Goal: Task Accomplishment & Management: Complete application form

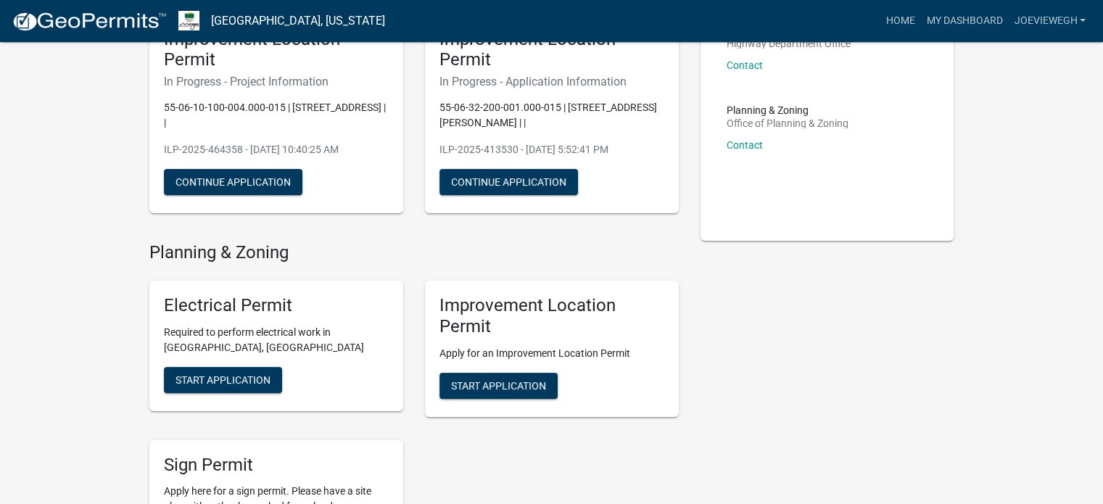
scroll to position [145, 0]
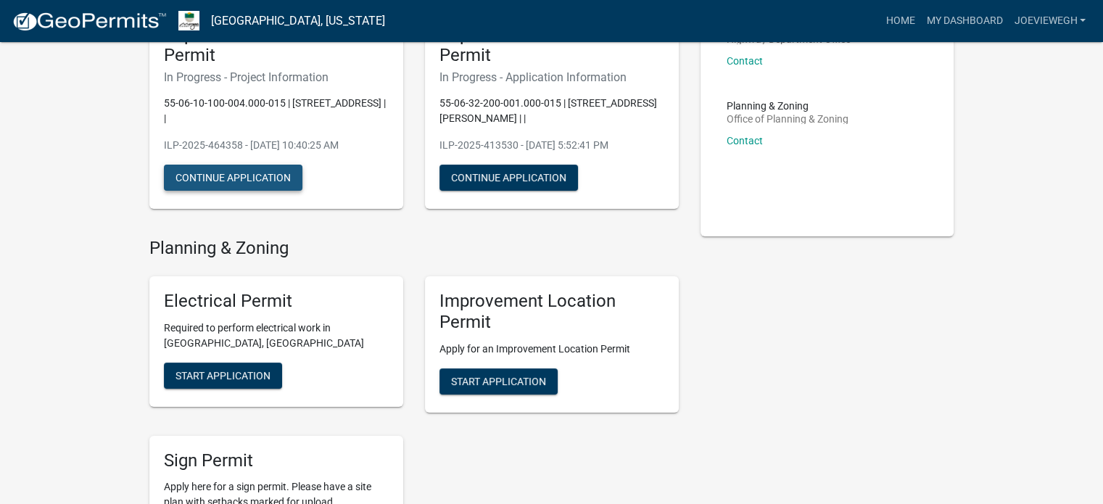
click at [212, 178] on button "Continue Application" at bounding box center [233, 178] width 138 height 26
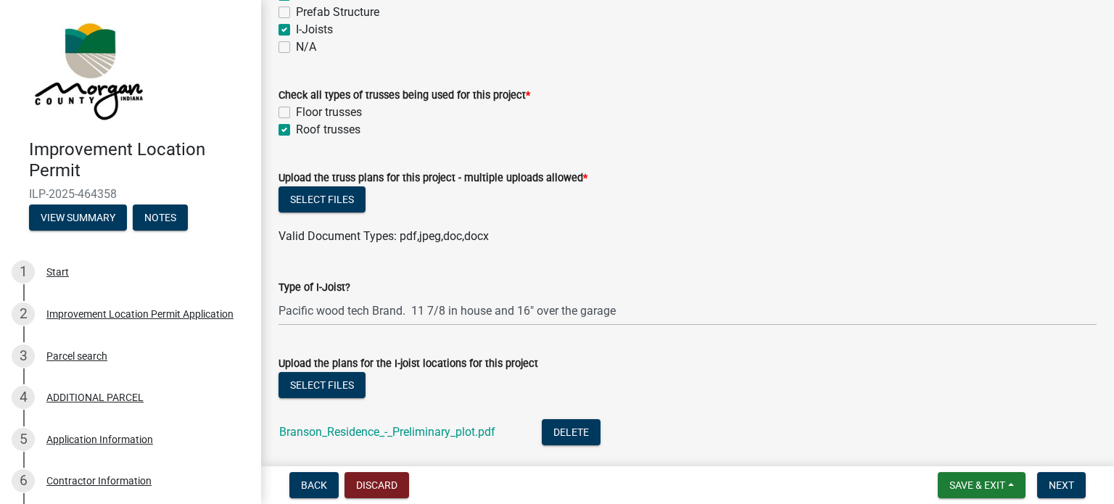
scroll to position [1450, 0]
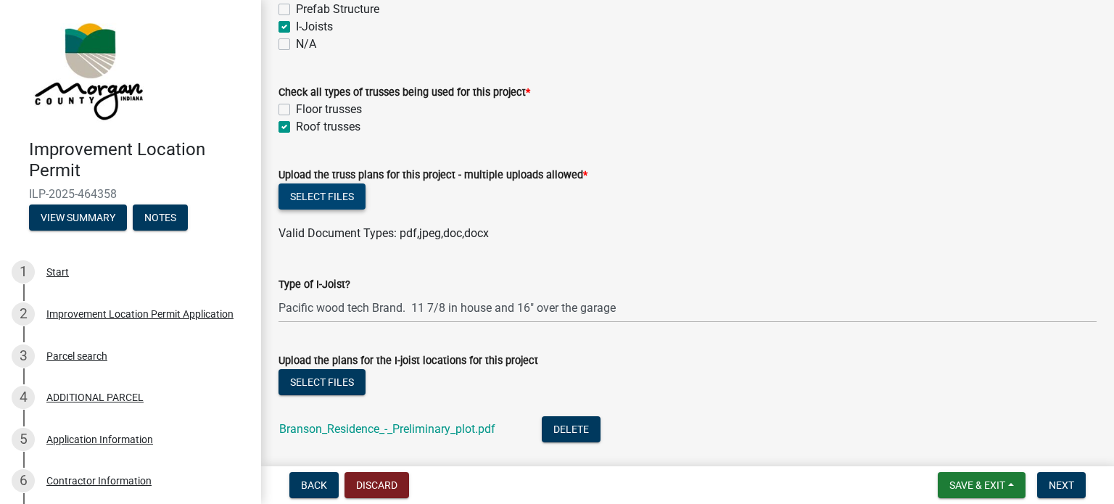
click at [319, 195] on button "Select files" at bounding box center [321, 196] width 87 height 26
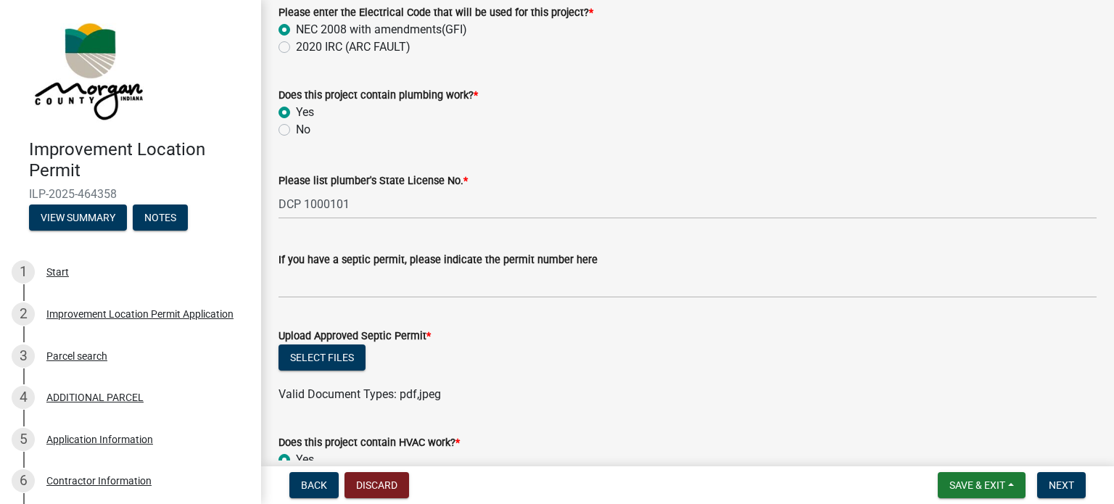
scroll to position [2537, 0]
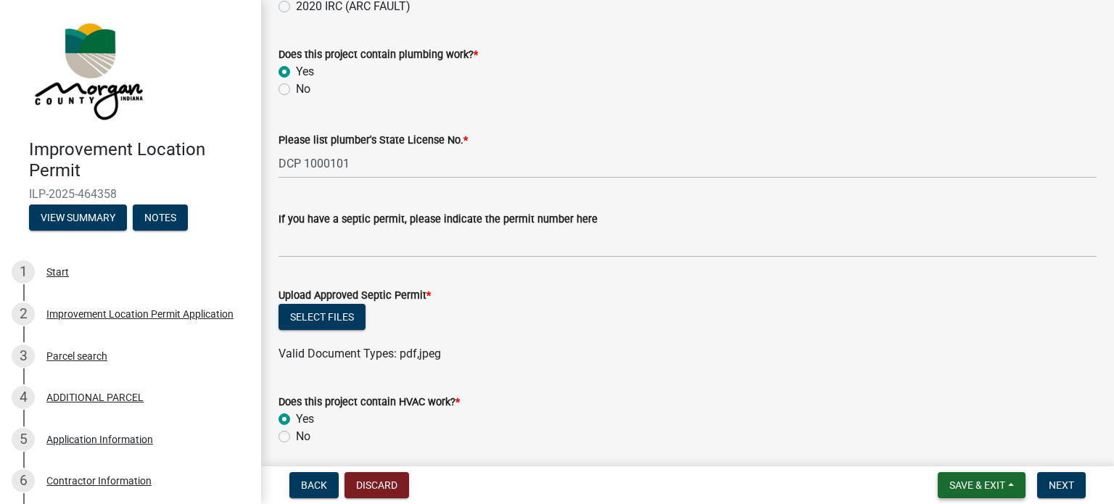
click at [1009, 484] on button "Save & Exit" at bounding box center [981, 485] width 88 height 26
click at [951, 446] on button "Save & Exit" at bounding box center [967, 447] width 116 height 35
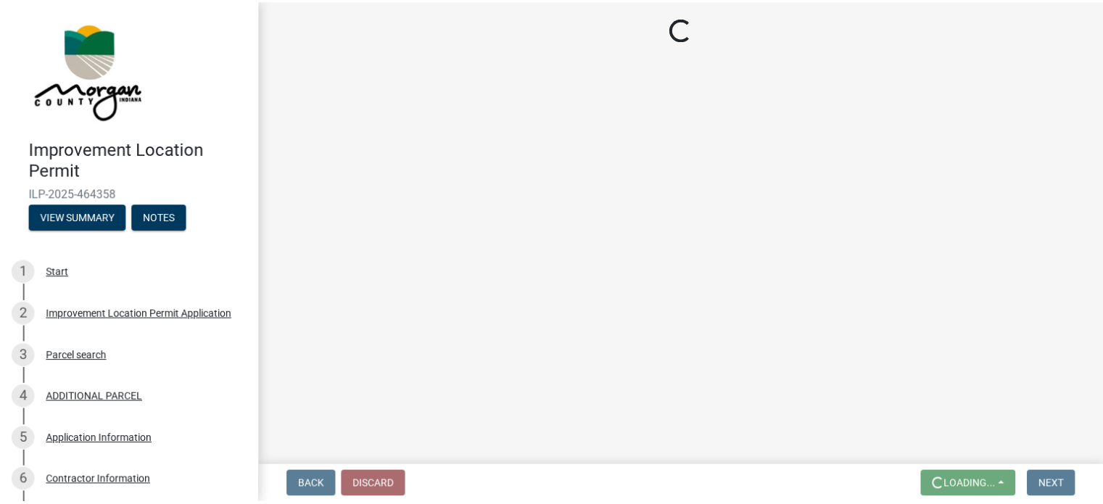
scroll to position [0, 0]
